Goal: Information Seeking & Learning: Learn about a topic

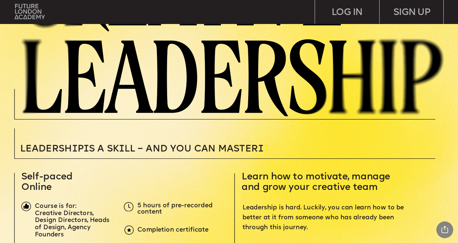
scroll to position [58, 0]
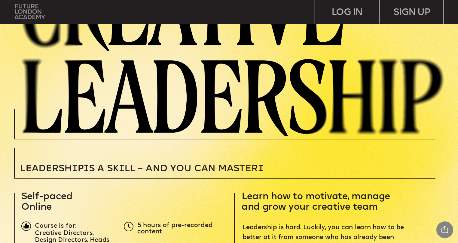
click at [25, 9] on img at bounding box center [30, 11] width 30 height 15
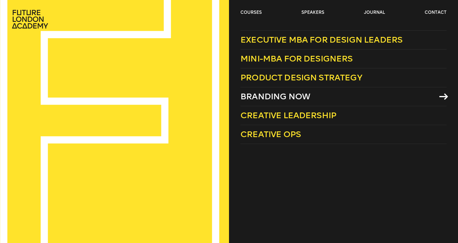
click at [292, 98] on span "Branding Now" at bounding box center [275, 97] width 70 height 10
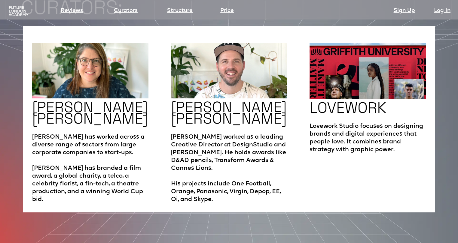
scroll to position [1000, 0]
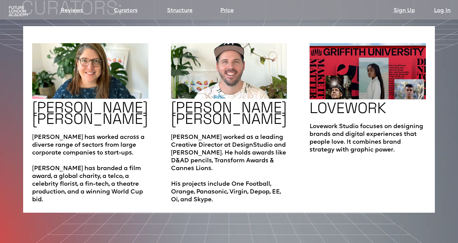
click at [344, 102] on h2 "LOVEWORK" at bounding box center [347, 107] width 77 height 11
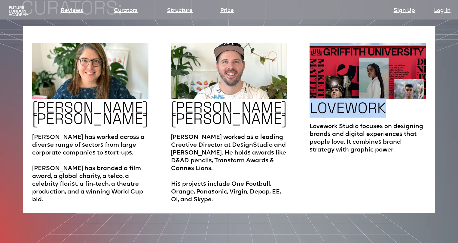
click at [344, 102] on h2 "LOVEWORK" at bounding box center [347, 107] width 77 height 11
copy h2 "LOVEWORK"
